Goal: Use online tool/utility

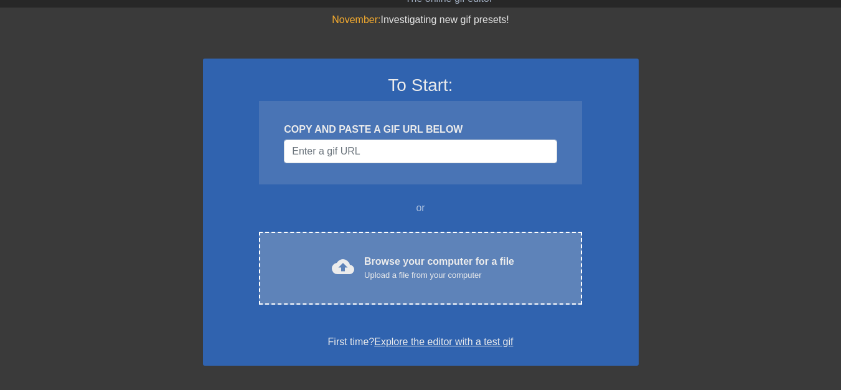
scroll to position [37, 0]
click at [388, 268] on div "Upload a file from your computer" at bounding box center [439, 274] width 150 height 12
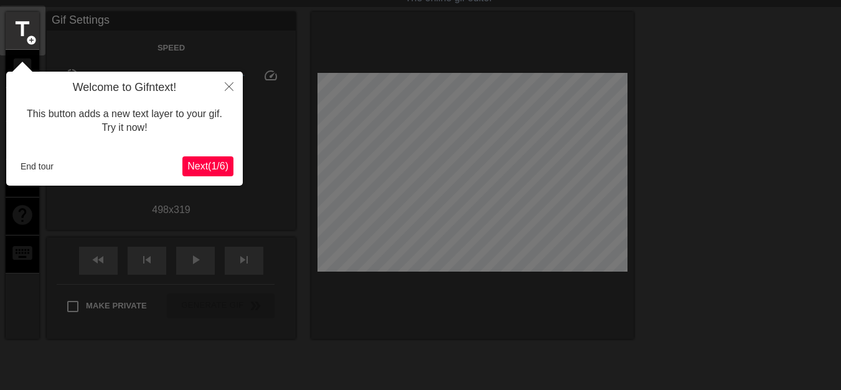
scroll to position [31, 0]
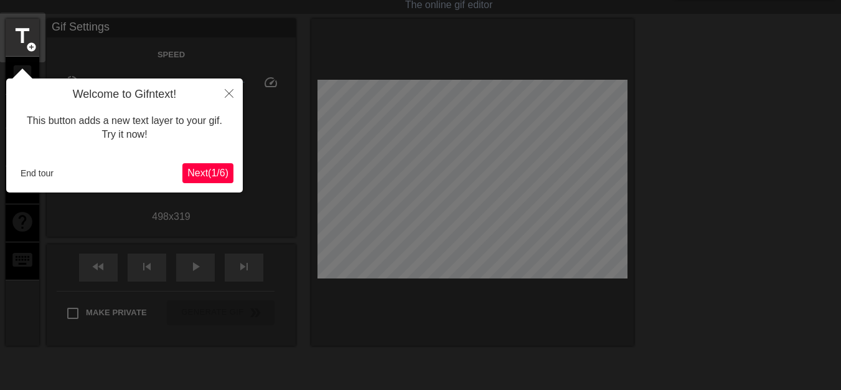
click at [209, 167] on span "Next ( 1 / 6 )" at bounding box center [207, 172] width 41 height 11
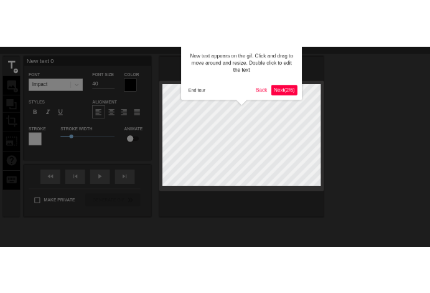
scroll to position [0, 0]
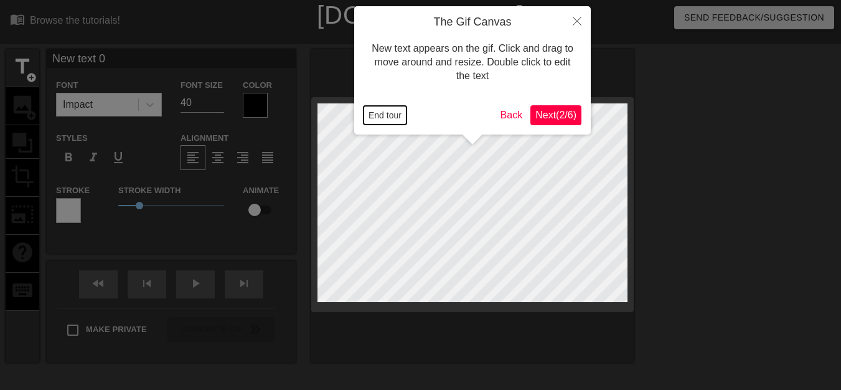
click at [389, 115] on button "End tour" at bounding box center [385, 115] width 43 height 19
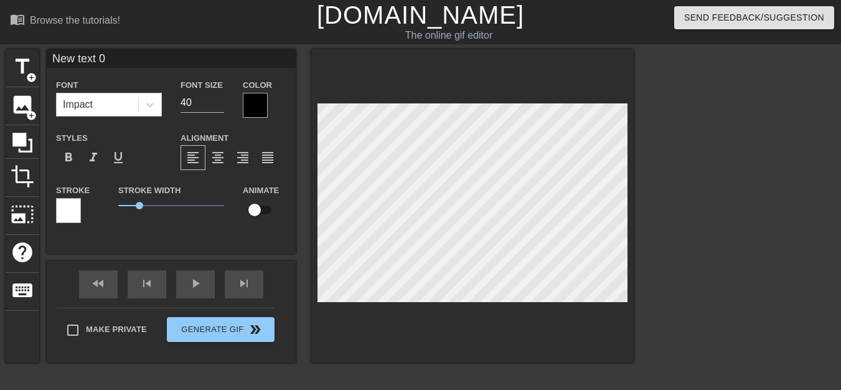
click at [425, 395] on html "menu_book Browse the tutorials! Gifntext.com The online gif editor Send Feedbac…" at bounding box center [420, 248] width 841 height 496
click at [12, 186] on span "crop" at bounding box center [23, 176] width 24 height 24
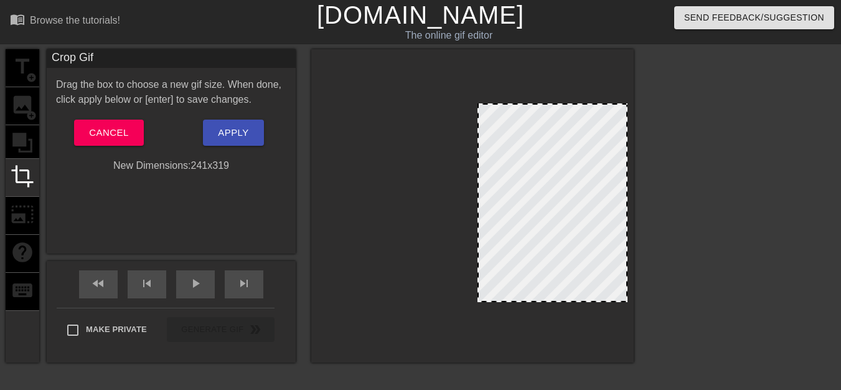
drag, startPoint x: 319, startPoint y: 200, endPoint x: 478, endPoint y: 222, distance: 160.9
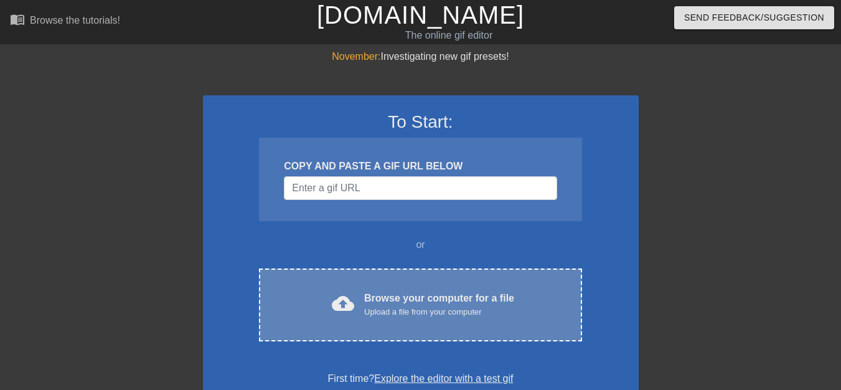
click at [405, 308] on div "Upload a file from your computer" at bounding box center [439, 312] width 150 height 12
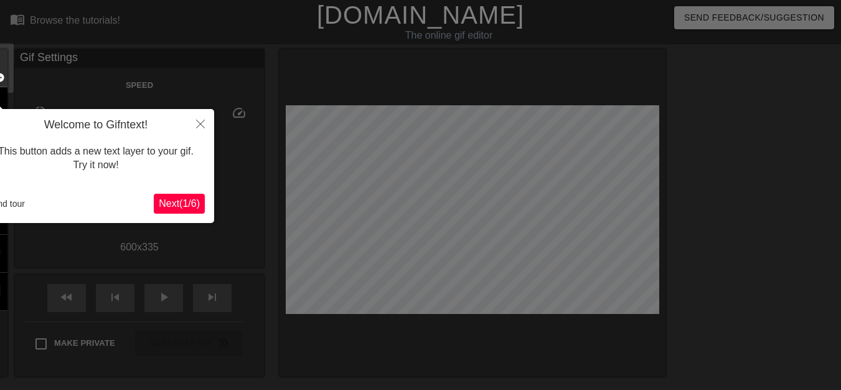
scroll to position [31, 0]
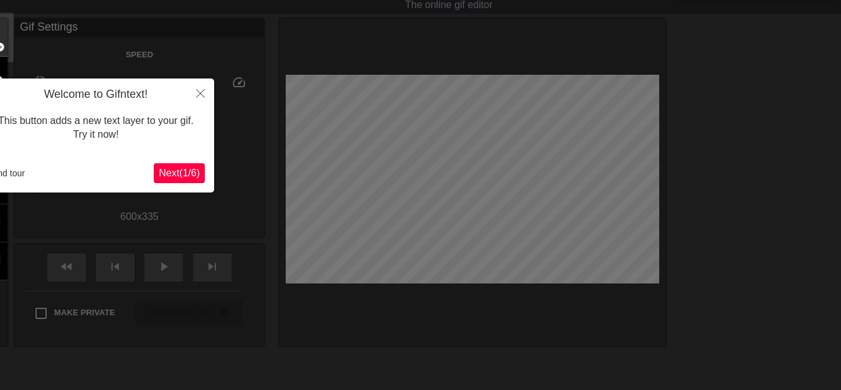
click at [174, 177] on span "Next ( 1 / 6 )" at bounding box center [179, 172] width 41 height 11
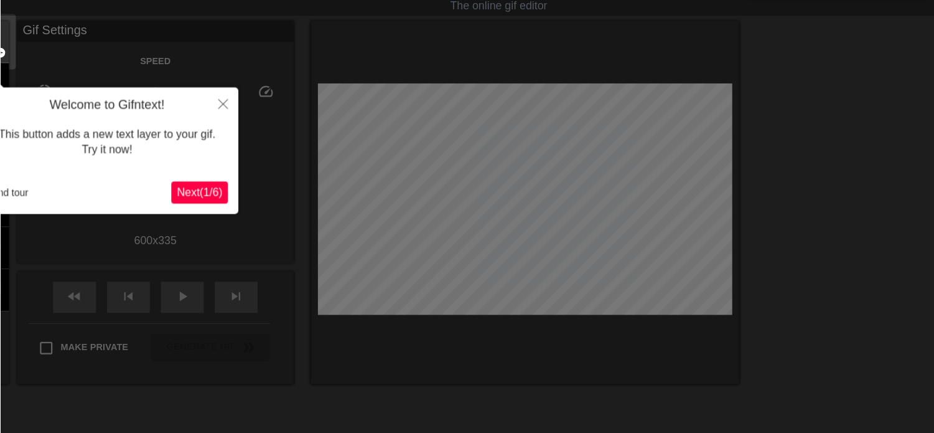
scroll to position [0, 0]
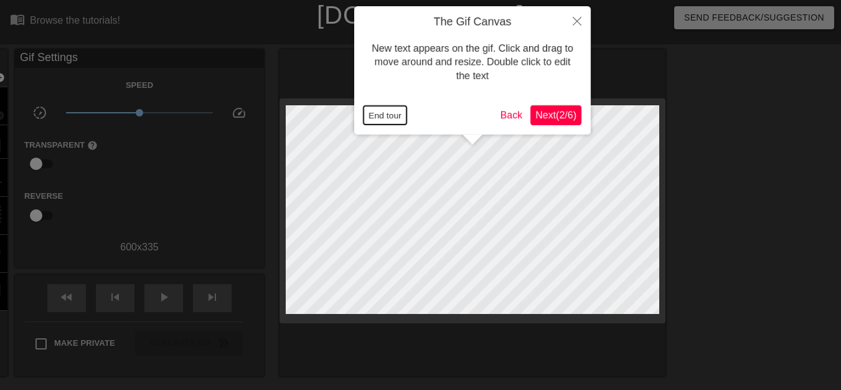
click at [383, 113] on button "End tour" at bounding box center [385, 115] width 43 height 19
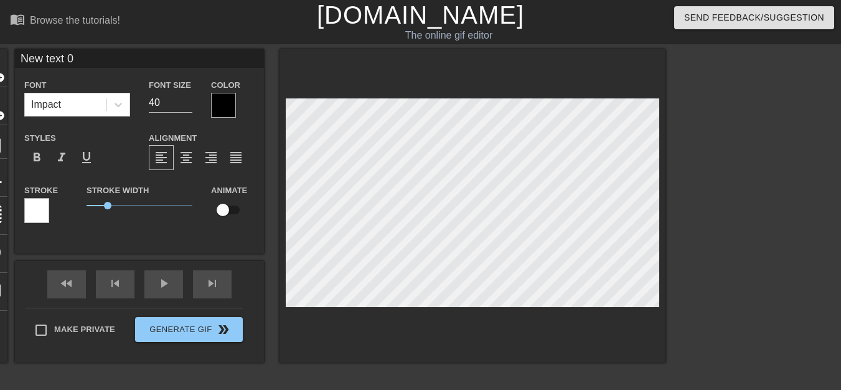
click at [478, 382] on div "title add_circle image add_circle crop photo_size_select_large help keyboard Ne…" at bounding box center [320, 236] width 692 height 374
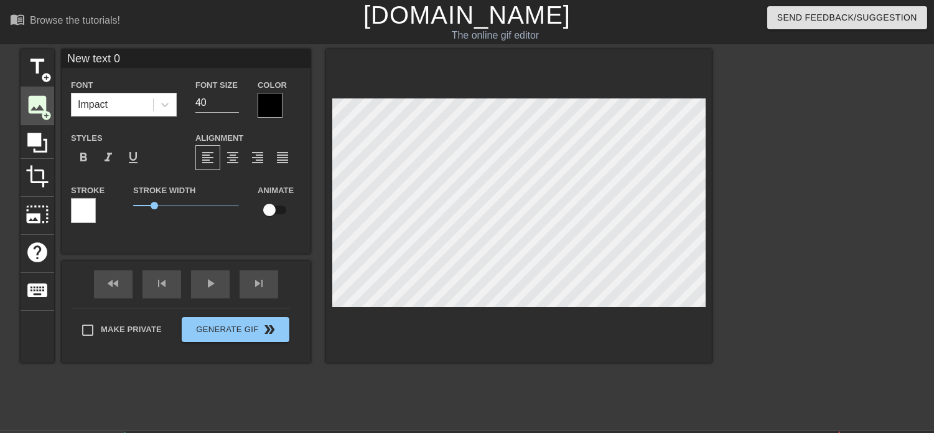
drag, startPoint x: 834, startPoint y: 0, endPoint x: 34, endPoint y: 104, distance: 807.3
click at [34, 104] on span "image" at bounding box center [38, 105] width 24 height 24
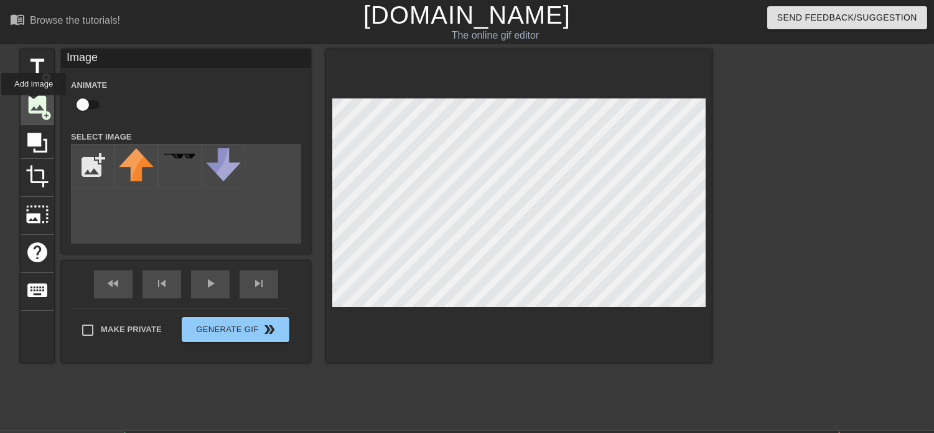
click at [34, 104] on span "image" at bounding box center [38, 105] width 24 height 24
click at [458, 470] on html "menu_book Browse the tutorials! [DOMAIN_NAME] The online gif editor Send Feedba…" at bounding box center [467, 276] width 934 height 552
click at [462, 469] on html "menu_book Browse the tutorials! [DOMAIN_NAME] The online gif editor Send Feedba…" at bounding box center [467, 276] width 934 height 552
click at [89, 164] on input "file" at bounding box center [93, 165] width 42 height 42
type input "C:\fakepath\キタサンブラック-kitasan-black.gif"
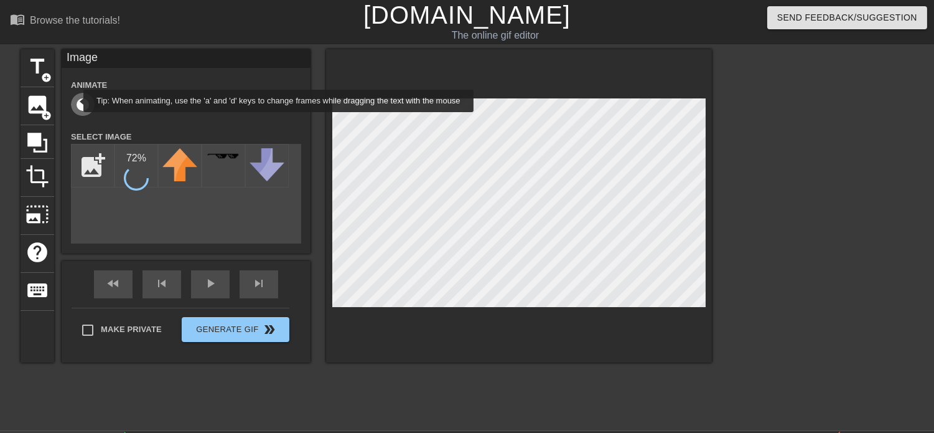
click at [75, 101] on input "checkbox" at bounding box center [82, 105] width 71 height 24
checkbox input "true"
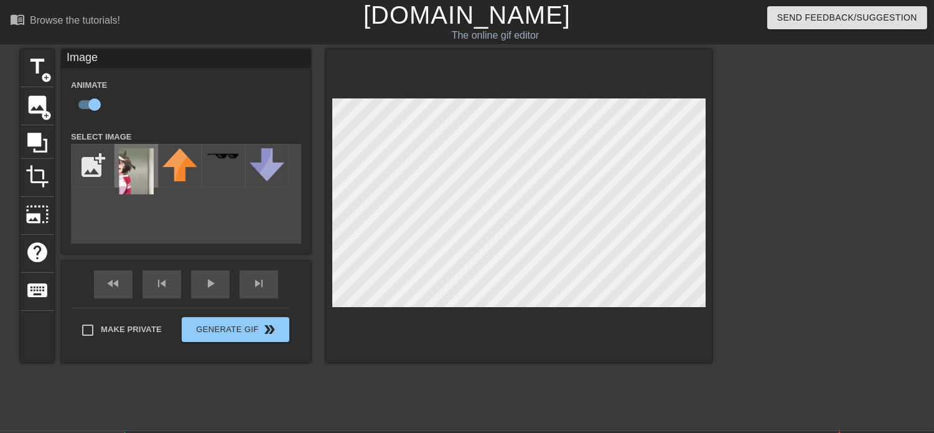
click at [136, 177] on img at bounding box center [136, 171] width 35 height 46
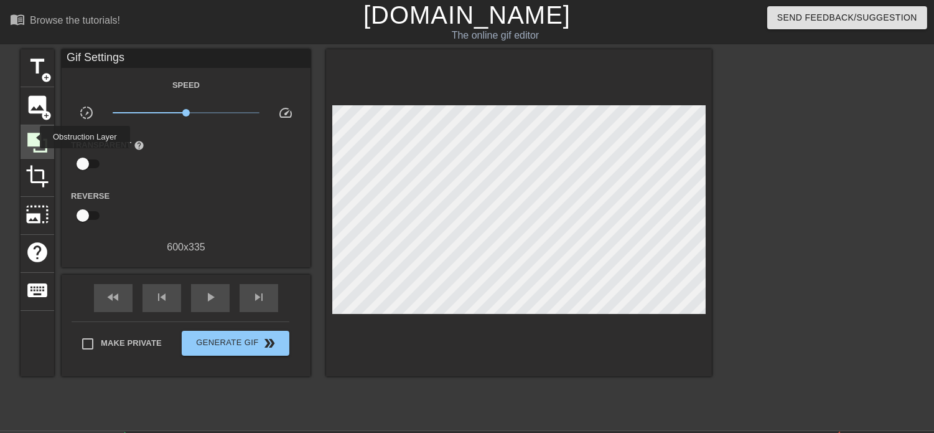
click at [32, 137] on icon at bounding box center [37, 143] width 20 height 20
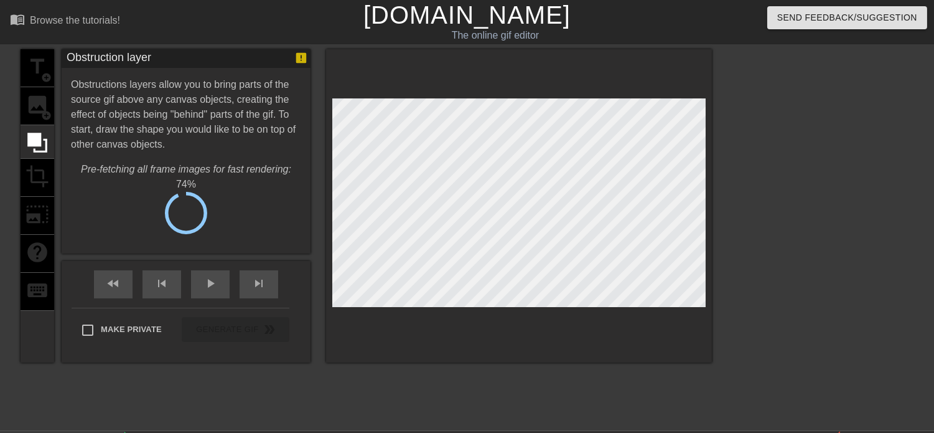
click at [39, 104] on div "title add_circle image add_circle crop photo_size_select_large help keyboard" at bounding box center [38, 205] width 34 height 313
